Goal: Complete application form: Complete application form

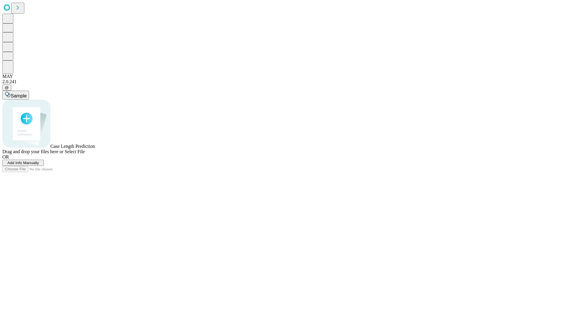
click at [39, 165] on span "Add Info Manually" at bounding box center [23, 163] width 32 height 4
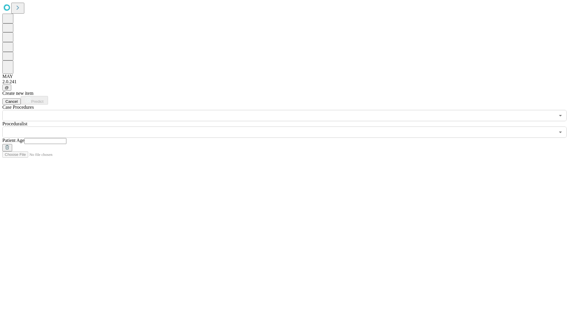
click at [66, 138] on input "text" at bounding box center [45, 141] width 42 height 6
type input "**"
click at [289, 127] on input "text" at bounding box center [278, 132] width 553 height 11
